Goal: Find contact information: Find contact information

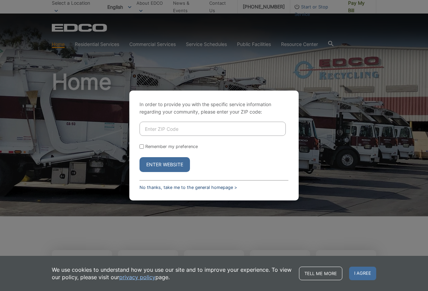
click at [201, 188] on link "No thanks, take me to the general homepage >" at bounding box center [187, 187] width 97 height 5
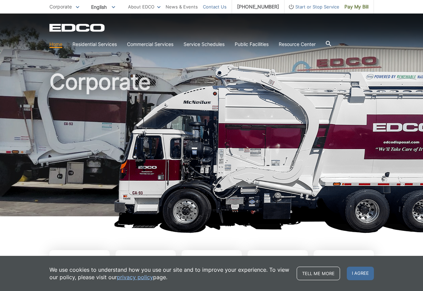
click at [225, 6] on link "Contact Us" at bounding box center [215, 6] width 24 height 7
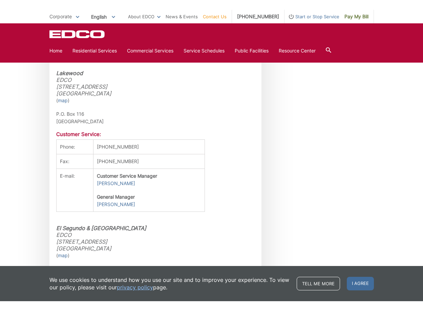
scroll to position [1692, 0]
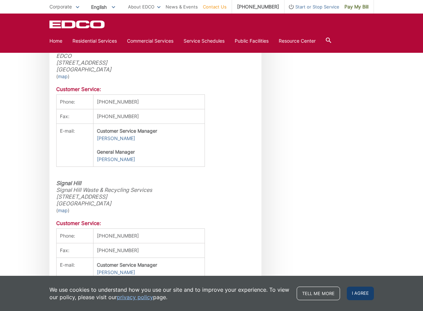
click at [370, 291] on span "I agree" at bounding box center [359, 294] width 27 height 14
